Goal: Find specific page/section: Find specific page/section

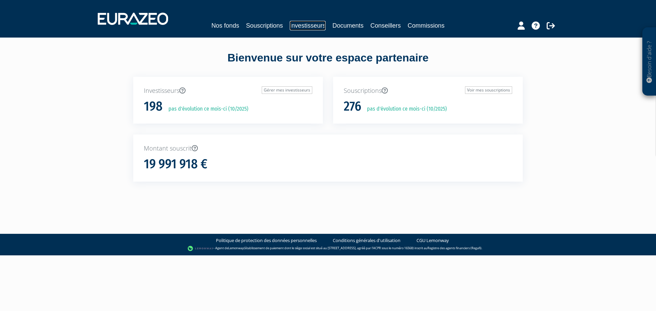
click at [296, 25] on link "Investisseurs" at bounding box center [308, 26] width 36 height 10
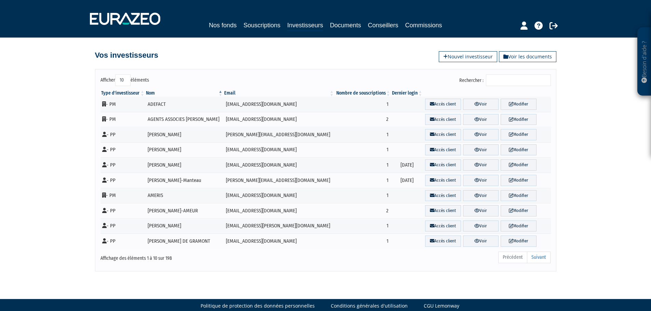
click at [526, 82] on input "Rechercher :" at bounding box center [518, 80] width 65 height 12
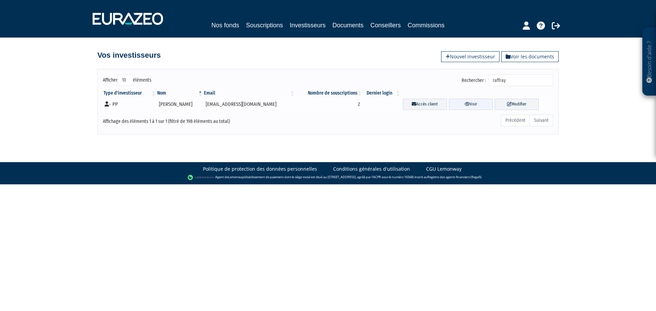
type input "raffray"
click at [450, 108] on link "Voir" at bounding box center [471, 104] width 44 height 11
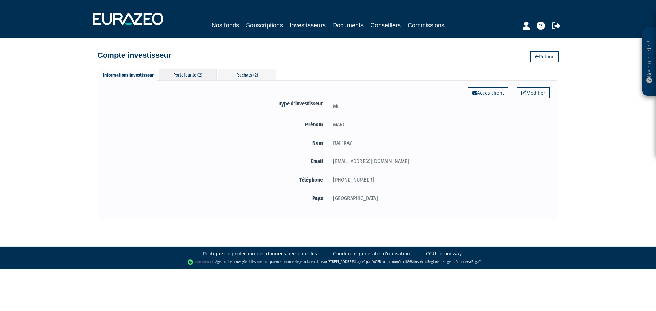
click at [207, 71] on div "Portefeuille (2)" at bounding box center [188, 74] width 58 height 11
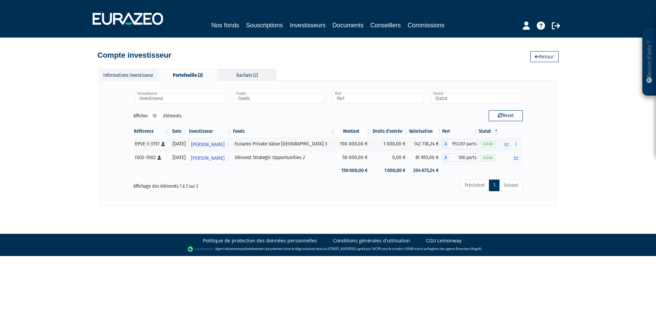
click at [252, 76] on div "Rachats (2)" at bounding box center [247, 74] width 58 height 11
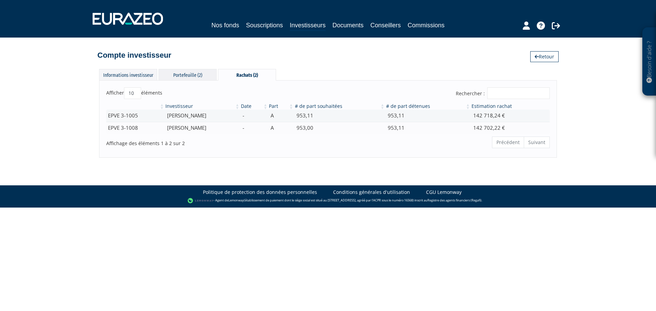
click at [192, 76] on div "Portefeuille (2)" at bounding box center [188, 74] width 58 height 11
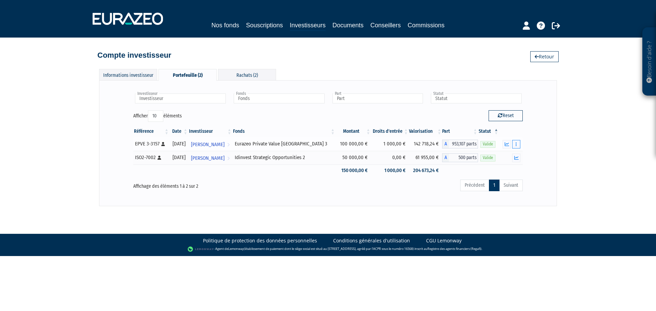
click at [518, 142] on button "button" at bounding box center [516, 144] width 8 height 9
click at [500, 167] on link "Historique de rachat(s)" at bounding box center [490, 169] width 56 height 11
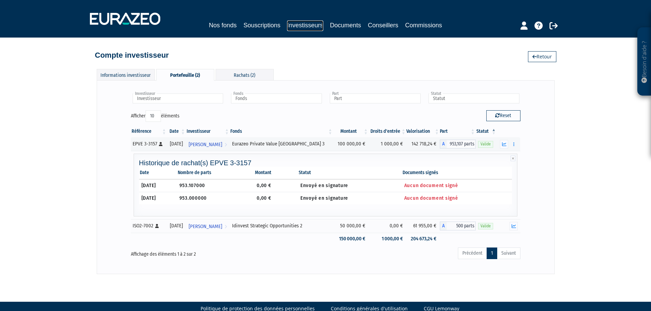
click at [302, 26] on link "Investisseurs" at bounding box center [305, 26] width 36 height 11
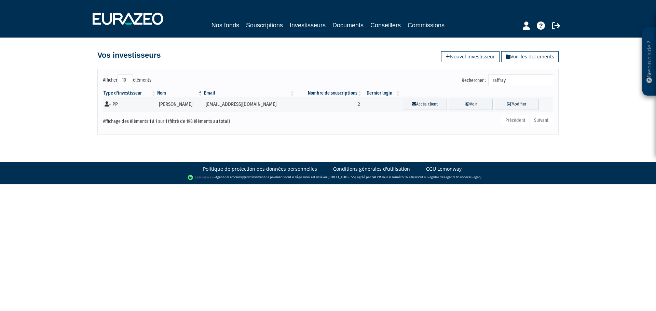
drag, startPoint x: 535, startPoint y: 79, endPoint x: 428, endPoint y: 78, distance: 107.6
click at [428, 78] on div "Rechercher : raffray" at bounding box center [443, 80] width 220 height 13
type input "bozec"
click at [468, 104] on link "Voir" at bounding box center [471, 104] width 44 height 11
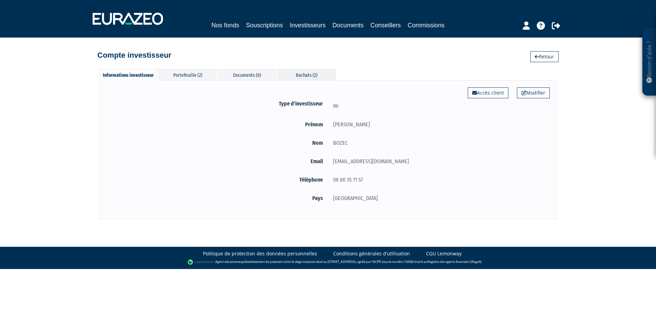
click at [308, 74] on div "Rachats (2)" at bounding box center [306, 74] width 58 height 11
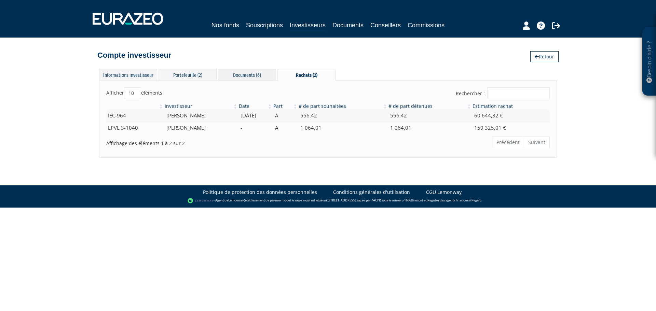
click at [232, 69] on div "Documents (6)" at bounding box center [247, 74] width 58 height 11
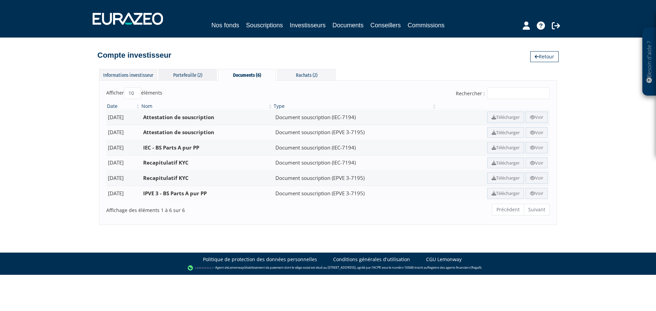
click at [192, 70] on div "Portefeuille (2)" at bounding box center [188, 74] width 58 height 11
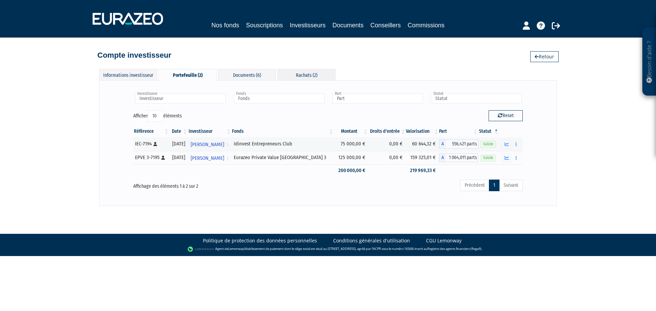
click at [319, 76] on div "Rachats (2)" at bounding box center [306, 74] width 58 height 11
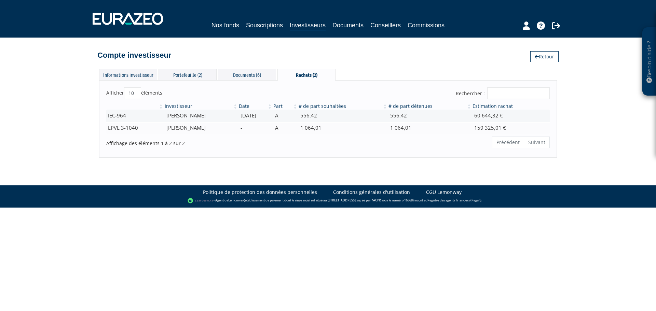
click at [514, 92] on input "Rechercher :" at bounding box center [518, 93] width 63 height 12
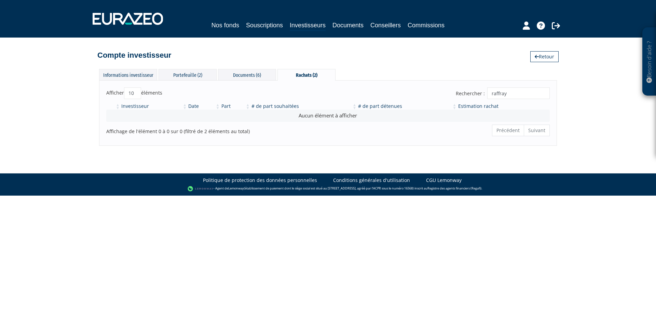
type input "raffray"
click at [248, 71] on div "Documents (6)" at bounding box center [247, 74] width 58 height 11
